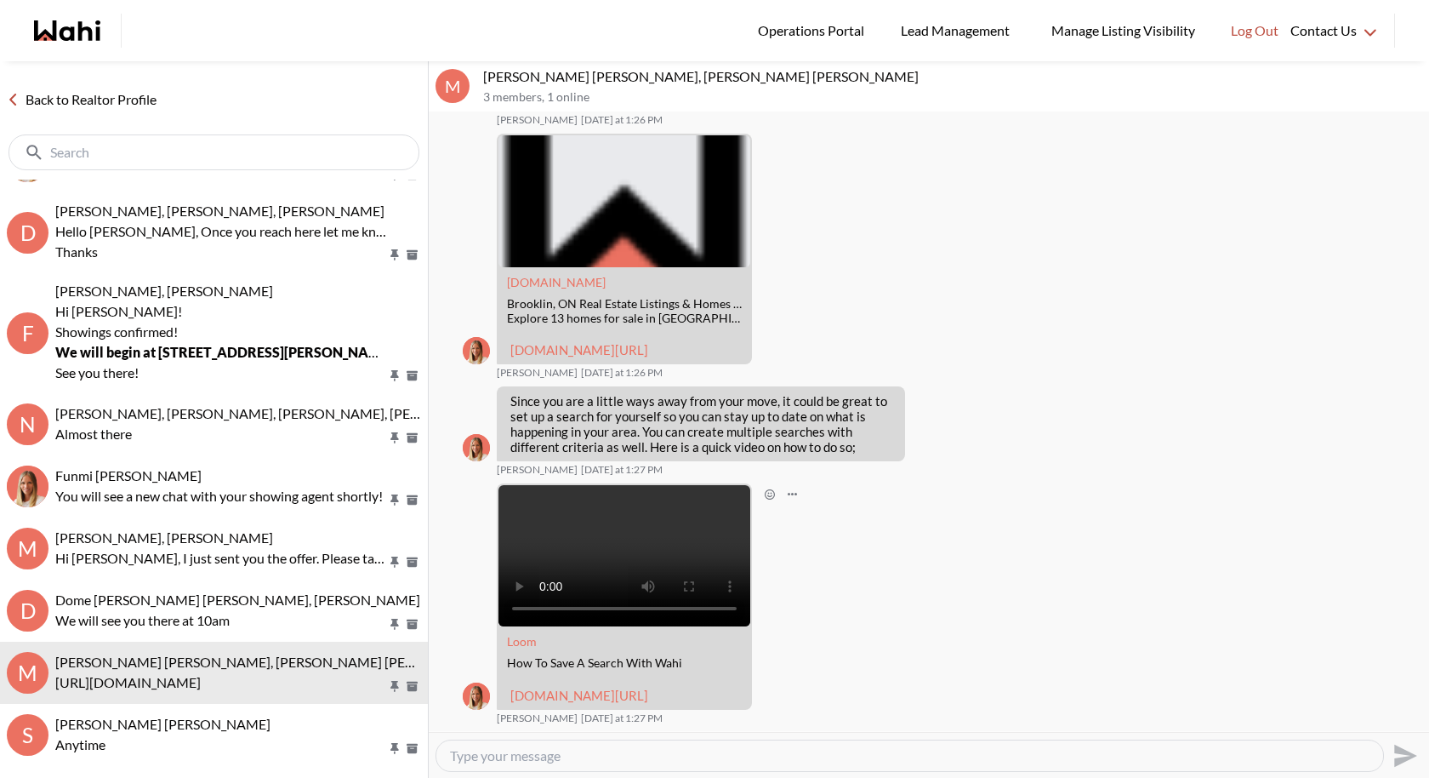
scroll to position [985, 0]
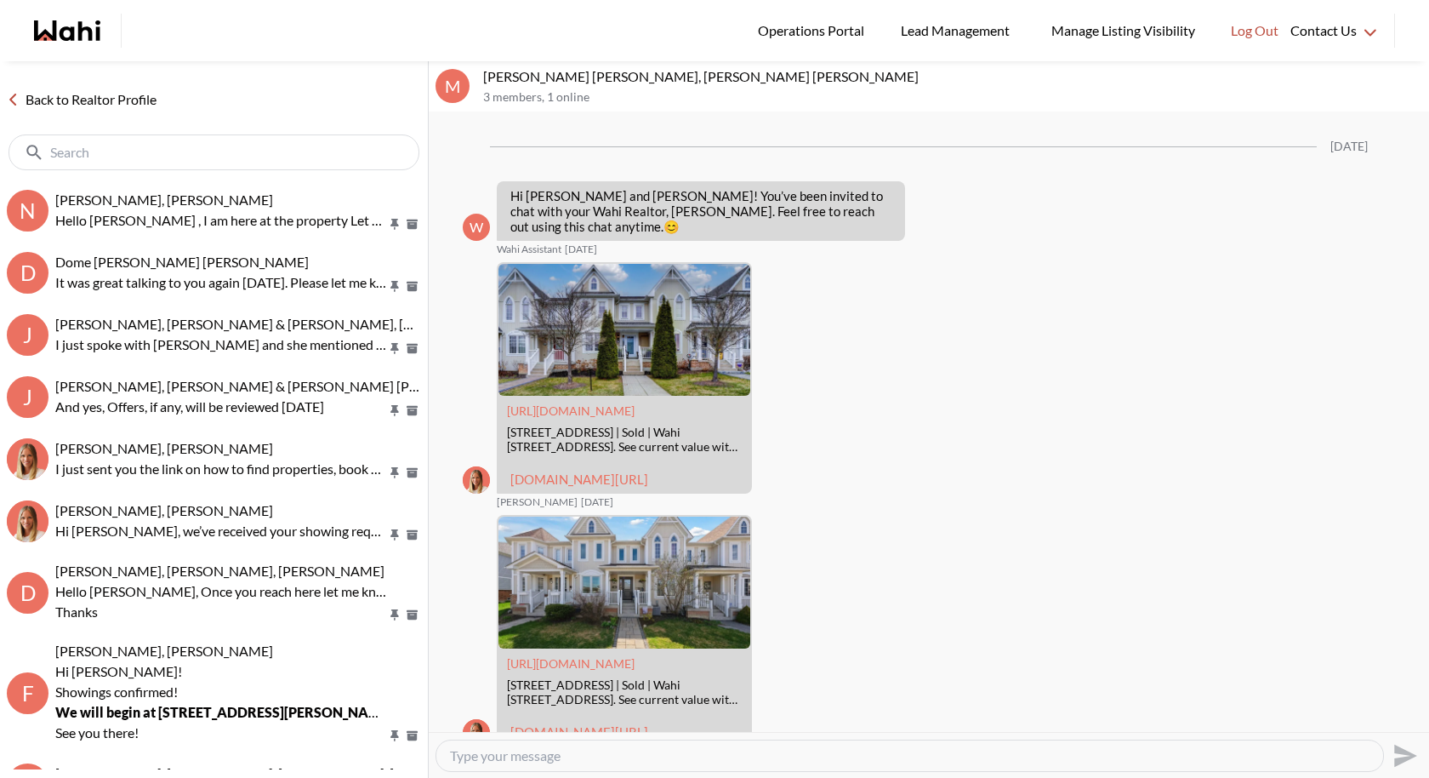
scroll to position [985, 0]
